Goal: Task Accomplishment & Management: Manage account settings

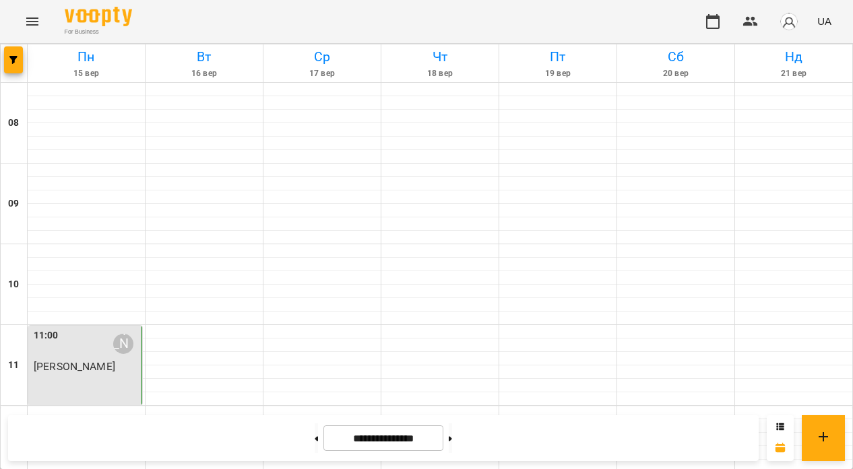
scroll to position [639, 0]
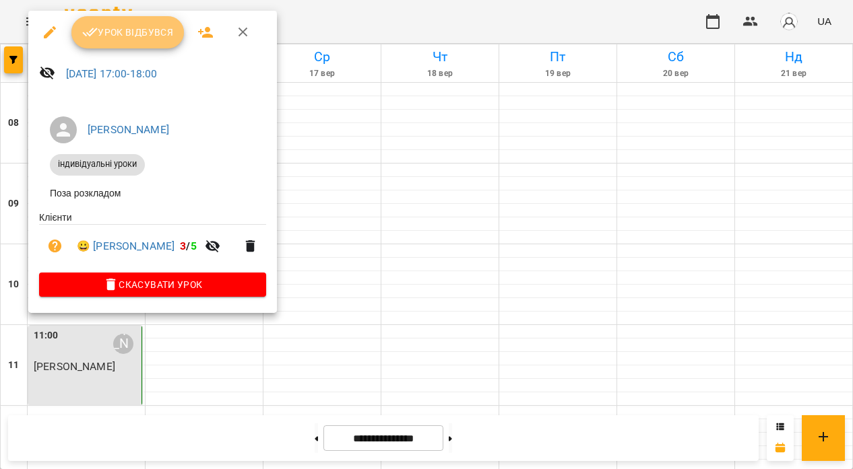
click at [104, 29] on span "Урок відбувся" at bounding box center [128, 32] width 92 height 16
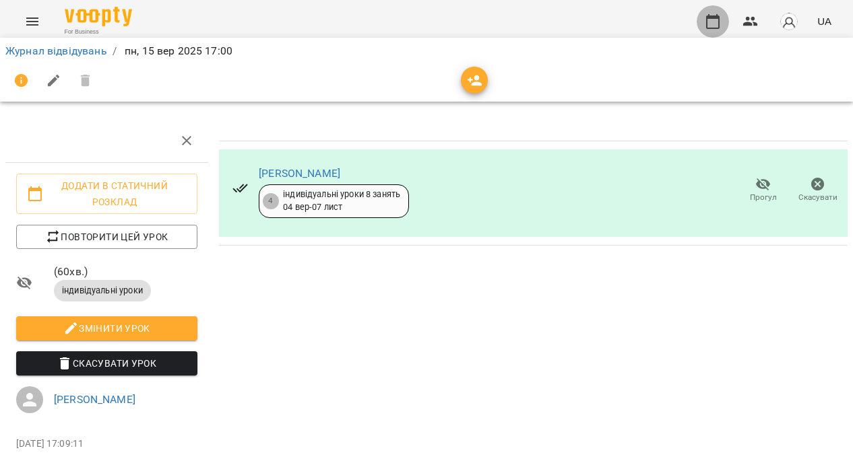
click at [708, 21] on icon "button" at bounding box center [712, 21] width 13 height 15
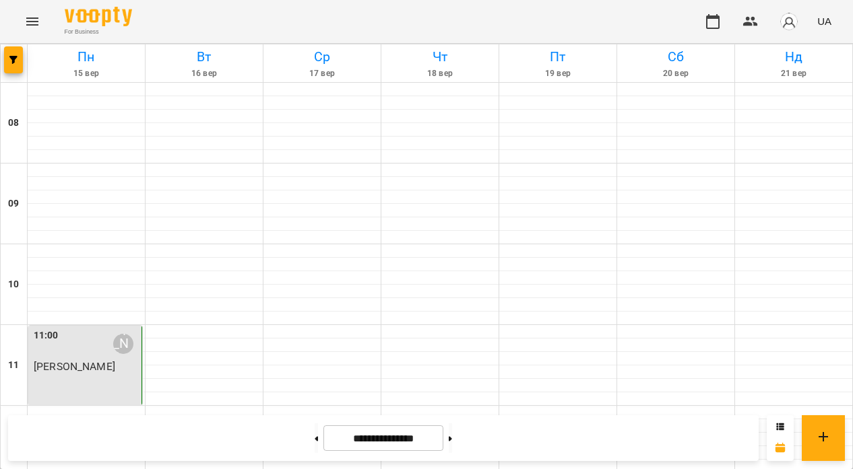
scroll to position [538, 0]
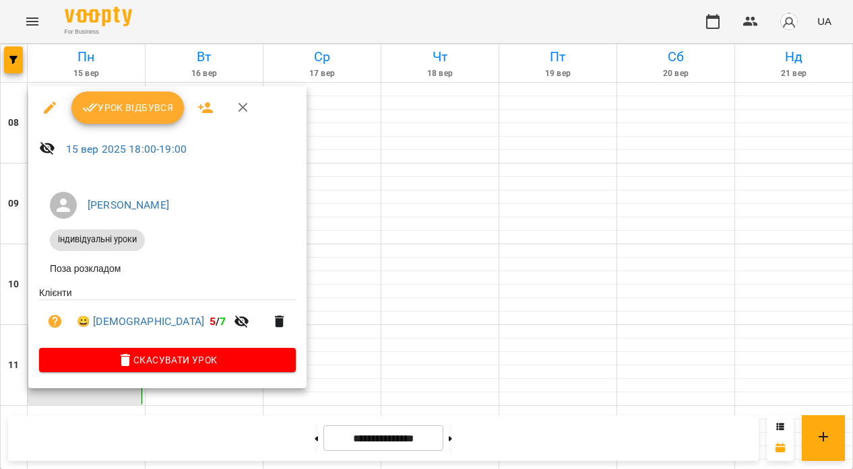
click at [134, 112] on span "Урок відбувся" at bounding box center [128, 108] width 92 height 16
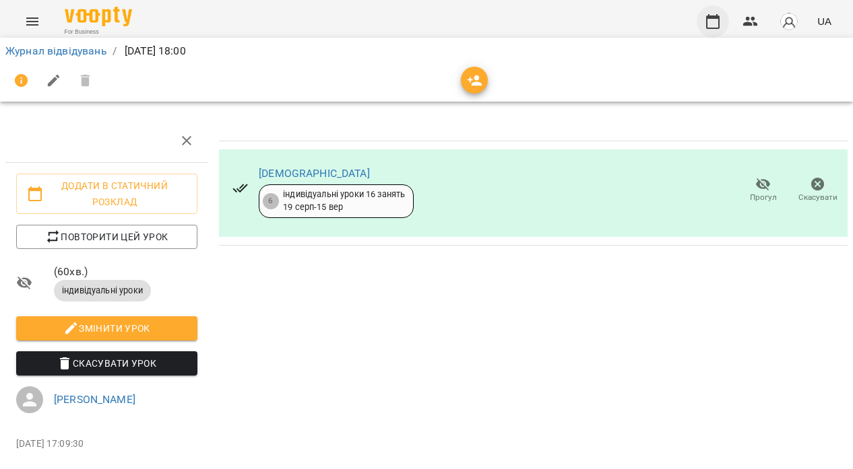
click at [712, 22] on icon "button" at bounding box center [712, 21] width 16 height 16
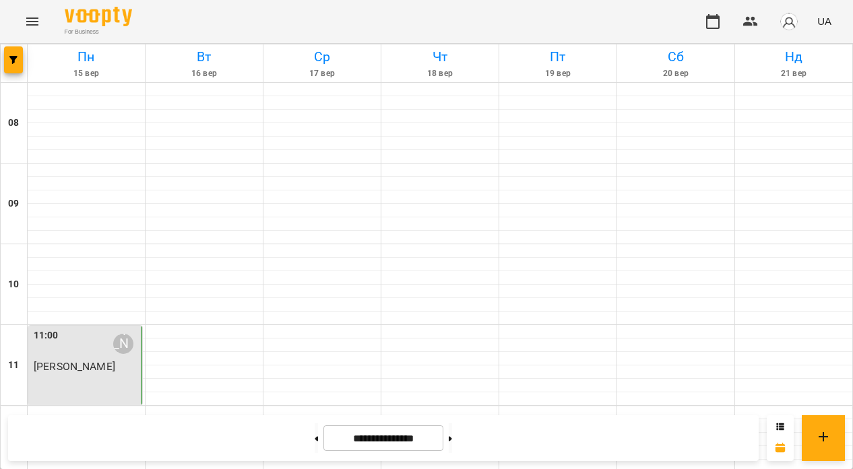
scroll to position [525, 0]
